Goal: Task Accomplishment & Management: Use online tool/utility

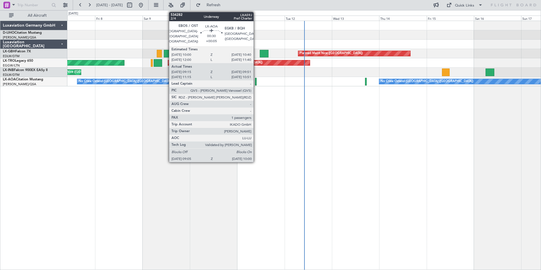
click at [256, 83] on div at bounding box center [256, 82] width 2 height 8
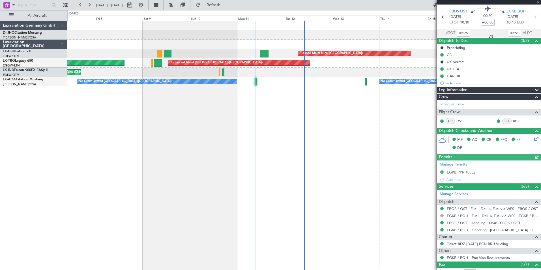
scroll to position [38, 0]
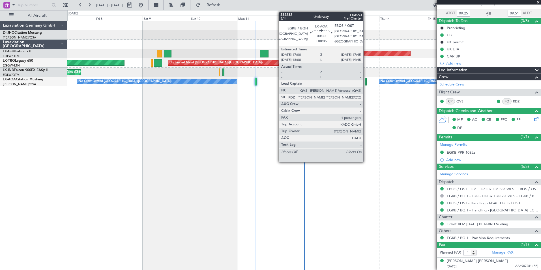
click at [366, 79] on div at bounding box center [366, 82] width 2 height 8
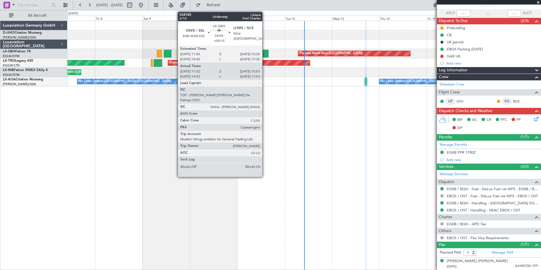
click at [265, 51] on div at bounding box center [264, 54] width 9 height 8
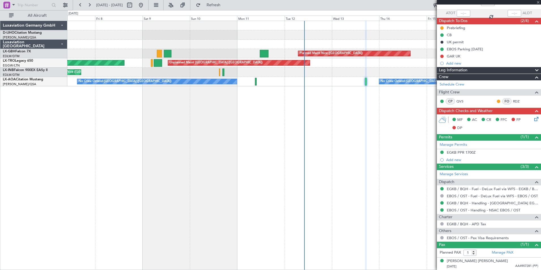
type input "+00:15"
type input "11:32"
type input "15:53"
type input "3"
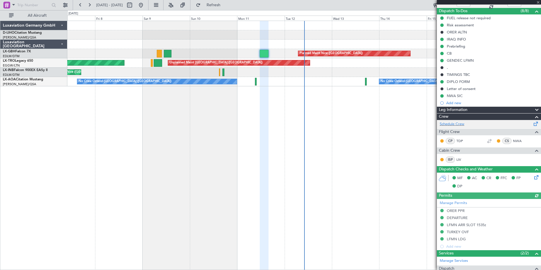
scroll to position [160, 0]
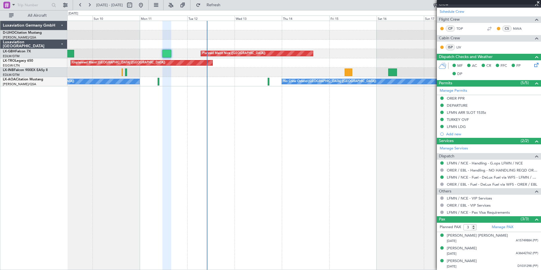
click at [252, 187] on div "Planned Maint Nice ([GEOGRAPHIC_DATA]) Unplanned Maint [GEOGRAPHIC_DATA] ([GEOG…" at bounding box center [304, 145] width 474 height 249
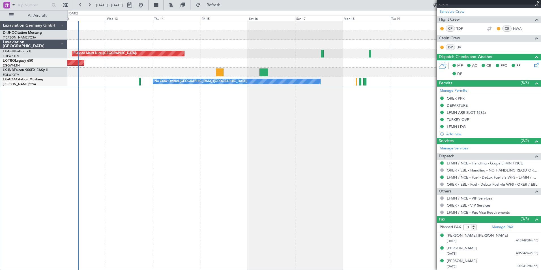
click at [280, 121] on div "Planned Maint Nice ([GEOGRAPHIC_DATA]) Unplanned Maint [GEOGRAPHIC_DATA] ([GEOG…" at bounding box center [304, 145] width 474 height 249
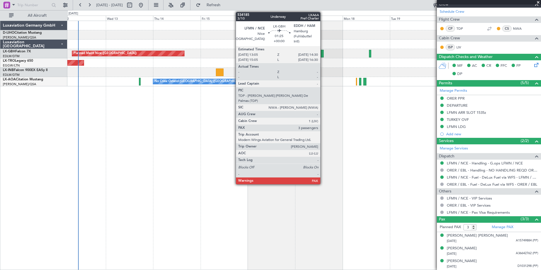
click at [323, 55] on div at bounding box center [322, 54] width 3 height 8
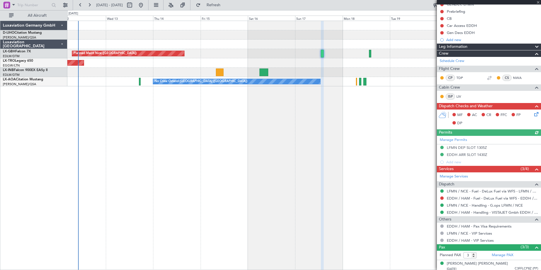
scroll to position [89, 0]
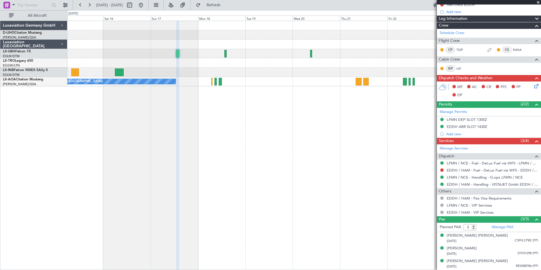
click at [221, 132] on div "Planned Maint Nice ([GEOGRAPHIC_DATA]) No Crew Ostend-[GEOGRAPHIC_DATA] (Ostend…" at bounding box center [304, 145] width 474 height 249
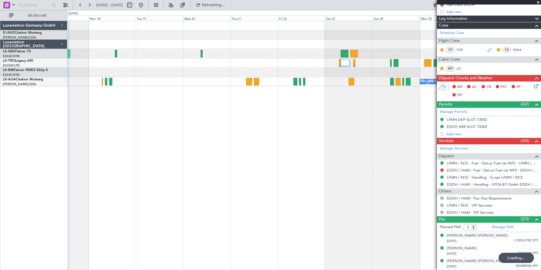
click at [227, 109] on div "No Crew Sabadell No Crew Ostend-[GEOGRAPHIC_DATA] (Ostend)" at bounding box center [304, 145] width 474 height 249
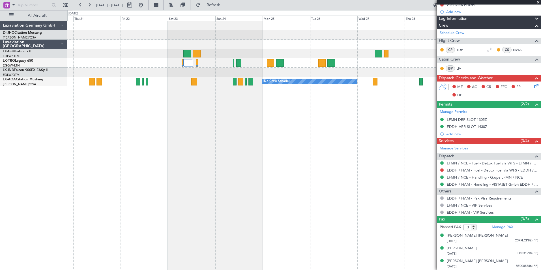
click at [201, 117] on div "No Crew Sabadell" at bounding box center [304, 145] width 474 height 249
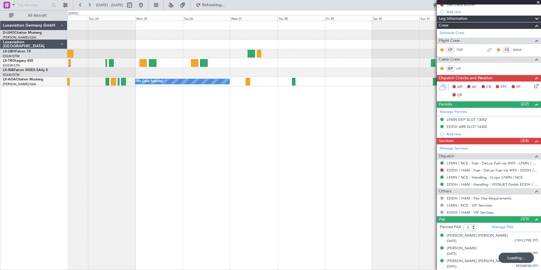
click at [191, 120] on div "No Crew Sabadell" at bounding box center [304, 145] width 474 height 249
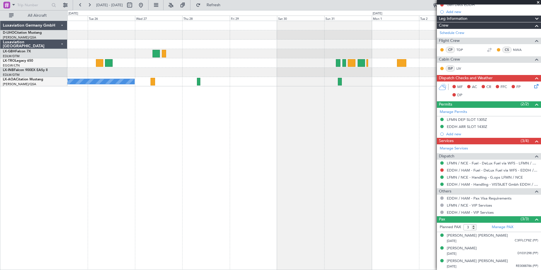
click at [252, 126] on div "No Crew Sabadell No Crew" at bounding box center [304, 145] width 474 height 249
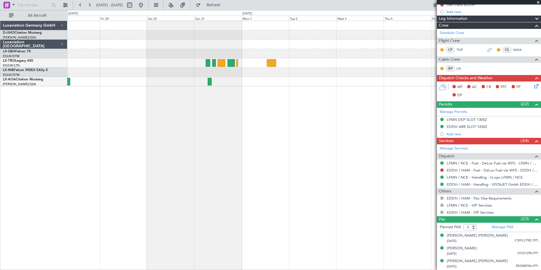
click at [240, 129] on div "No Crew No Crew Sabadell" at bounding box center [304, 145] width 474 height 249
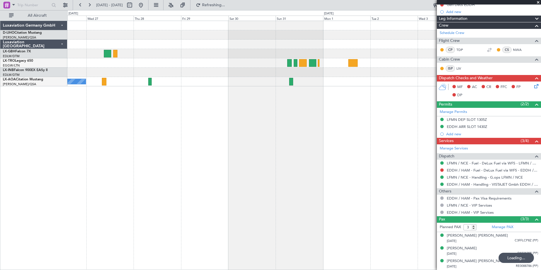
click at [399, 119] on div "No Crew Sabadell No Crew" at bounding box center [304, 145] width 474 height 249
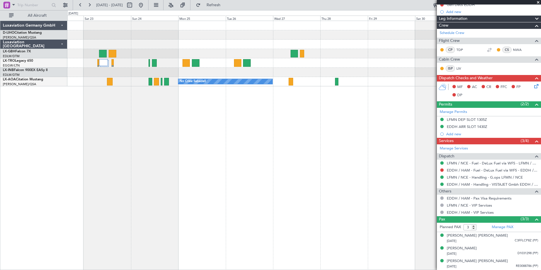
click at [330, 118] on div "No Crew Sabadell" at bounding box center [304, 145] width 474 height 249
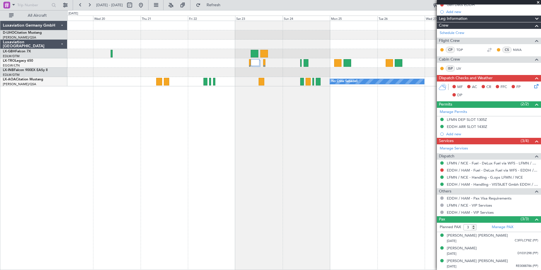
click at [290, 124] on div "No Crew Sabadell No Crew Ostend-[GEOGRAPHIC_DATA] (Ostend)" at bounding box center [304, 145] width 474 height 249
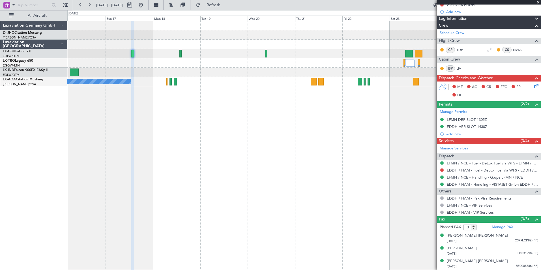
click at [297, 123] on div "Planned Maint Nice ([GEOGRAPHIC_DATA]) No Crew Sabadell No Crew Ostend-[GEOGRAP…" at bounding box center [304, 145] width 474 height 249
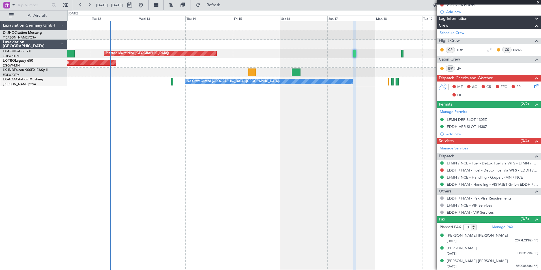
click at [328, 121] on div "Planned Maint Nice ([GEOGRAPHIC_DATA]) Unplanned Maint [GEOGRAPHIC_DATA] ([GEOG…" at bounding box center [304, 145] width 474 height 249
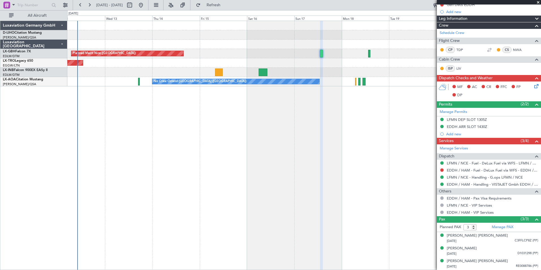
click at [232, 129] on div "Planned Maint Nice ([GEOGRAPHIC_DATA]) Unplanned Maint [GEOGRAPHIC_DATA] ([GEOG…" at bounding box center [304, 145] width 474 height 249
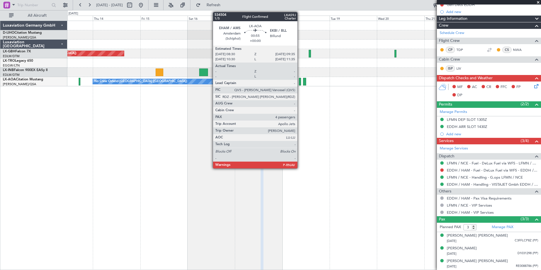
click at [300, 80] on div at bounding box center [300, 82] width 2 height 8
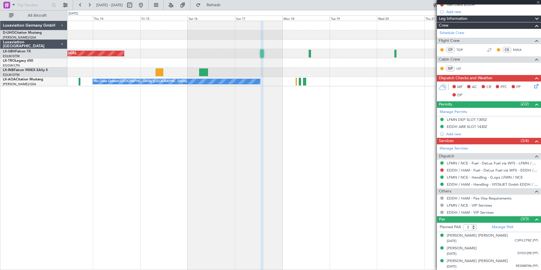
type input "4"
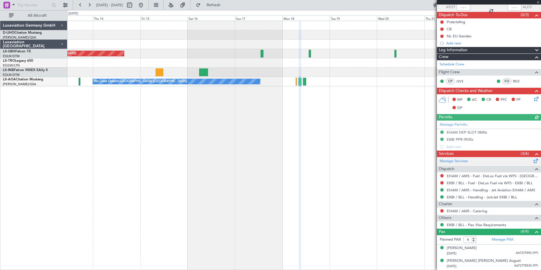
scroll to position [69, 0]
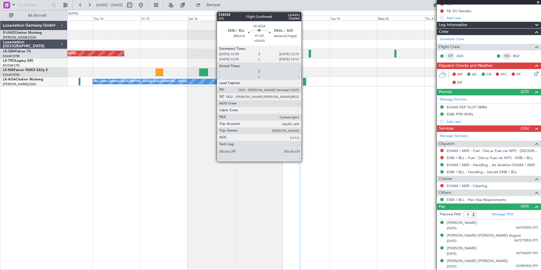
click at [304, 80] on div at bounding box center [304, 82] width 3 height 8
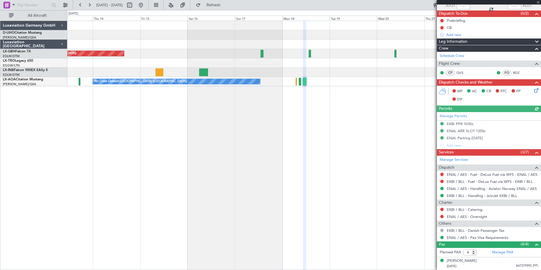
scroll to position [83, 0]
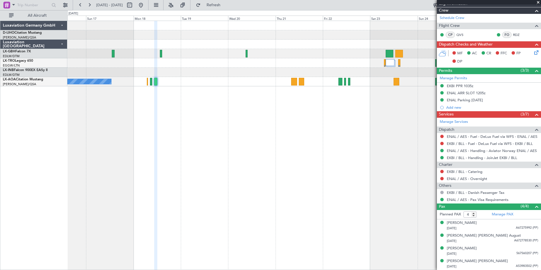
click at [194, 157] on div "Planned Maint Nice ([GEOGRAPHIC_DATA]) No Crew Ostend-[GEOGRAPHIC_DATA] (Ostend…" at bounding box center [304, 145] width 474 height 249
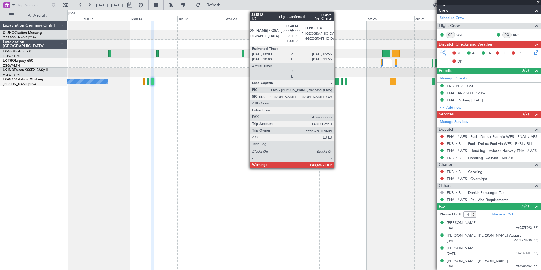
click at [337, 80] on div at bounding box center [337, 82] width 4 height 8
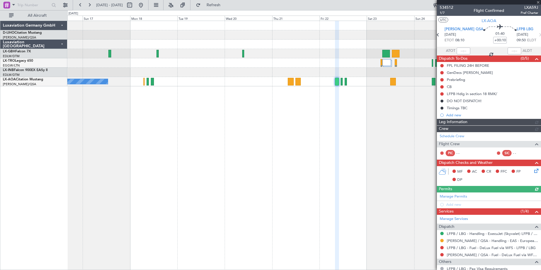
scroll to position [25, 0]
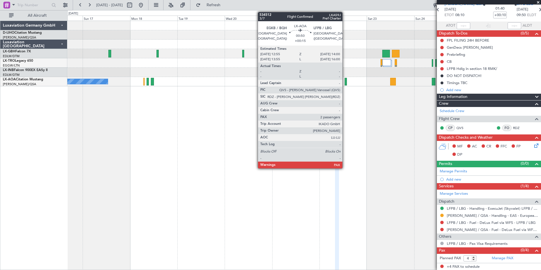
click at [345, 78] on div at bounding box center [346, 82] width 2 height 8
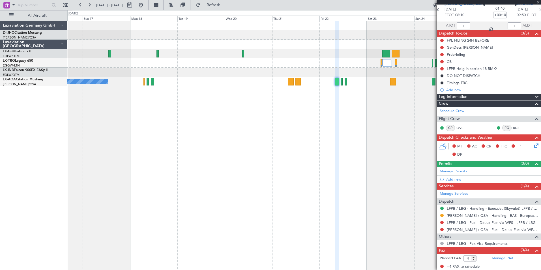
type input "+00:15"
type input "2"
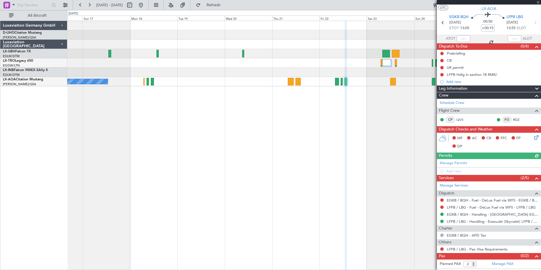
scroll to position [18, 0]
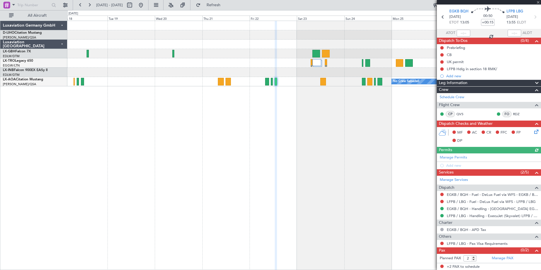
click at [297, 146] on div "No Crew Sabadell No Crew Ostend-[GEOGRAPHIC_DATA] (Ostend)" at bounding box center [304, 145] width 474 height 249
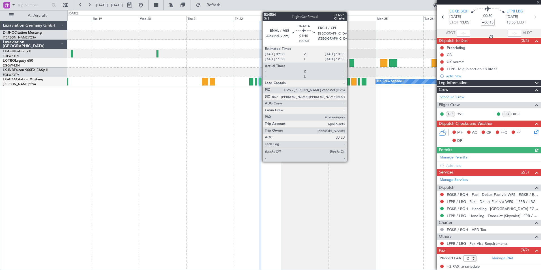
click at [349, 82] on div at bounding box center [348, 82] width 4 height 8
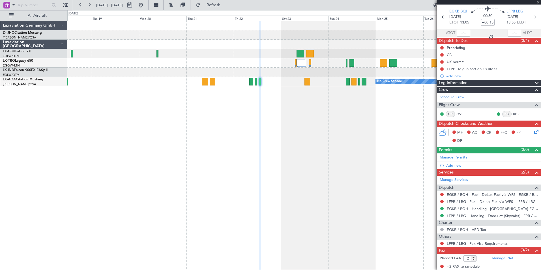
type input "+00:05"
type input "4"
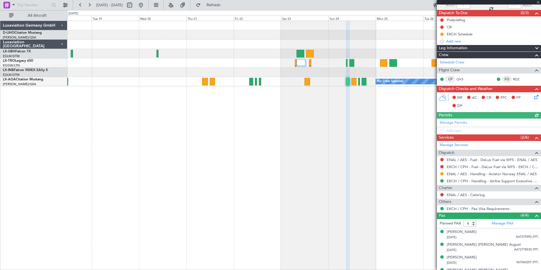
scroll to position [55, 0]
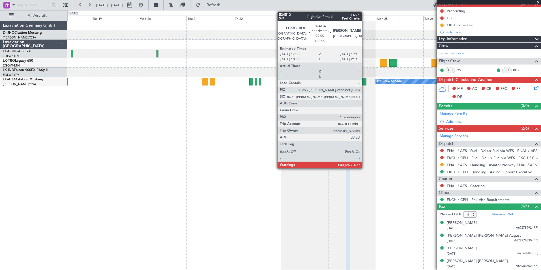
click at [364, 82] on div at bounding box center [364, 82] width 5 height 8
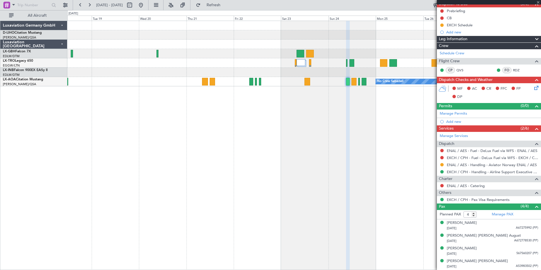
type input "1"
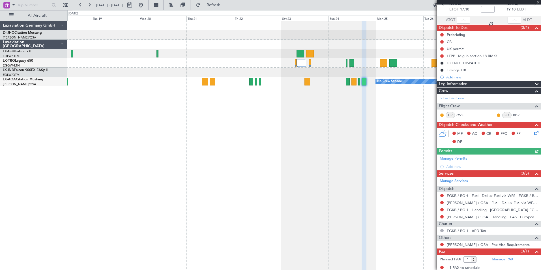
scroll to position [32, 0]
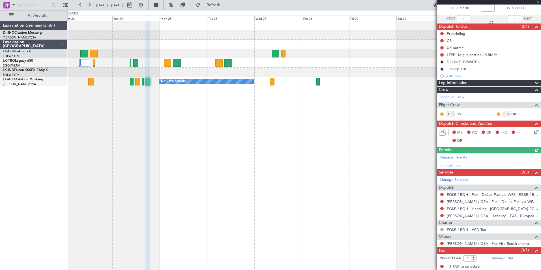
click at [177, 167] on div "No Crew Sabadell" at bounding box center [304, 145] width 474 height 249
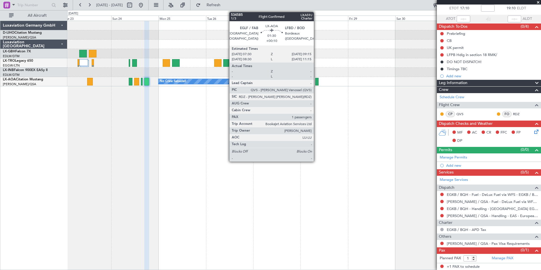
click at [316, 80] on div at bounding box center [317, 82] width 4 height 8
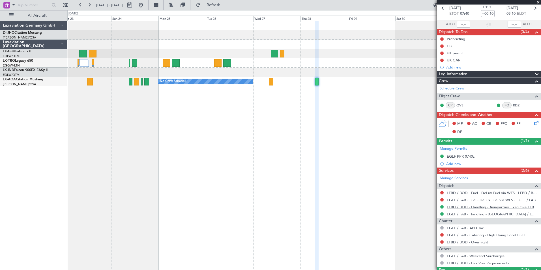
scroll to position [52, 0]
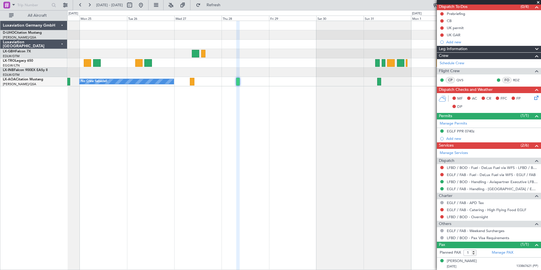
click at [236, 155] on div "No Crew Sabadell No Crew" at bounding box center [304, 145] width 474 height 249
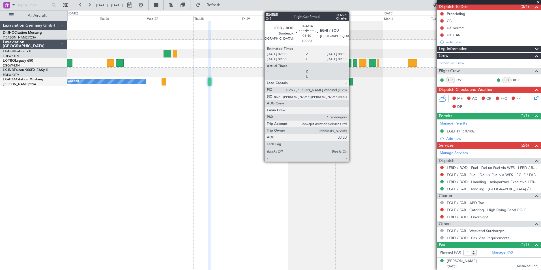
click at [351, 80] on div at bounding box center [351, 82] width 4 height 8
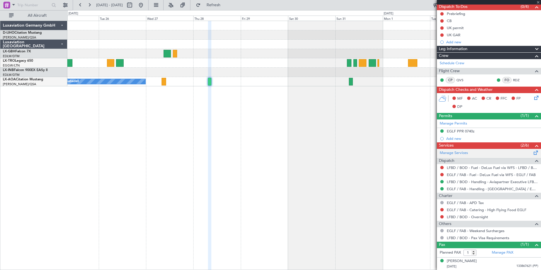
type input "+00:25"
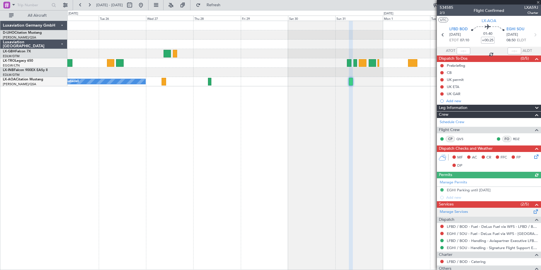
scroll to position [45, 0]
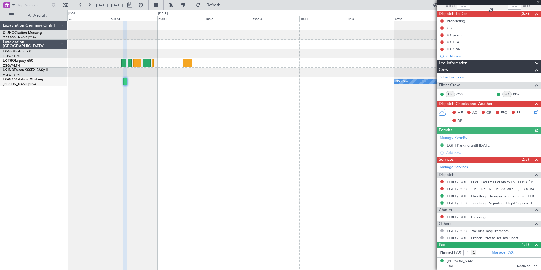
click at [135, 169] on div "No Crew" at bounding box center [304, 145] width 474 height 249
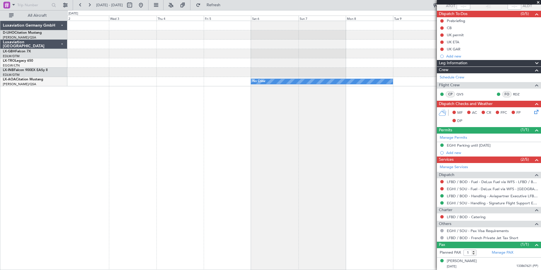
click at [246, 140] on div "No Crew No Crew Sabadell" at bounding box center [304, 145] width 474 height 249
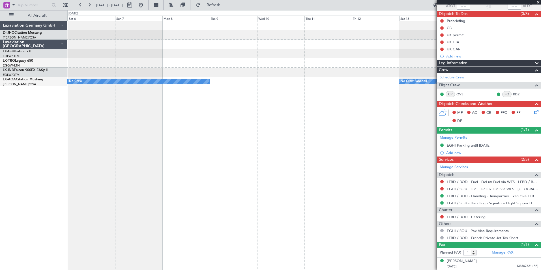
click at [230, 141] on div "Planned Maint Nurnberg No Crew No Crew Sabadell" at bounding box center [304, 145] width 474 height 249
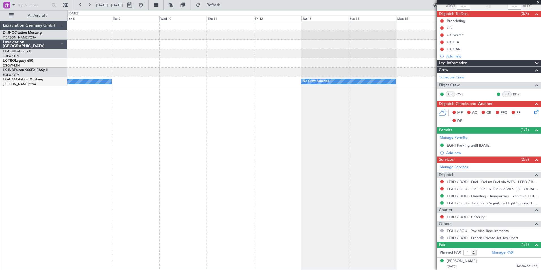
click at [189, 147] on div "Planned Maint Nurnberg No Crew No Crew Sabadell" at bounding box center [304, 145] width 474 height 249
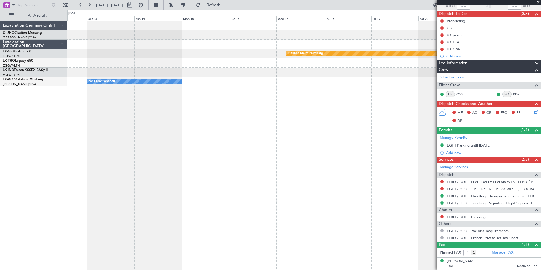
click at [201, 153] on div "Planned Maint Nurnberg No Crew Sabadell" at bounding box center [304, 145] width 474 height 249
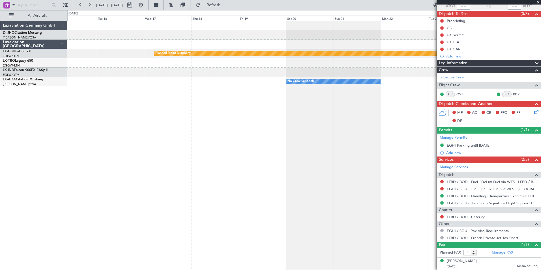
click at [167, 152] on div "Planned Maint Nurnberg No Crew Sabadell No Crew Sabadell No Crew Sabadell" at bounding box center [304, 145] width 474 height 249
